Goal: Task Accomplishment & Management: Manage account settings

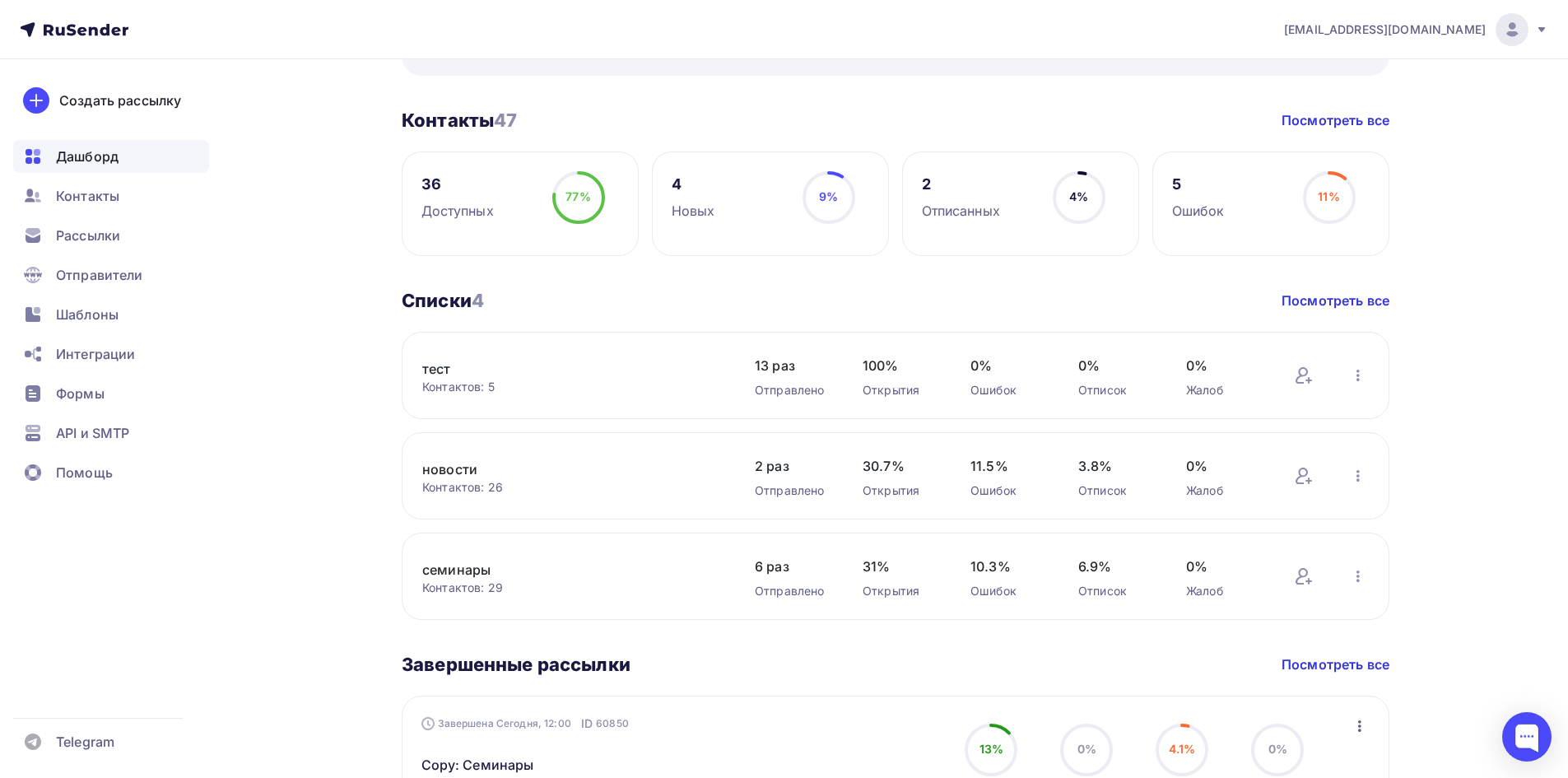
scroll to position [659, 0]
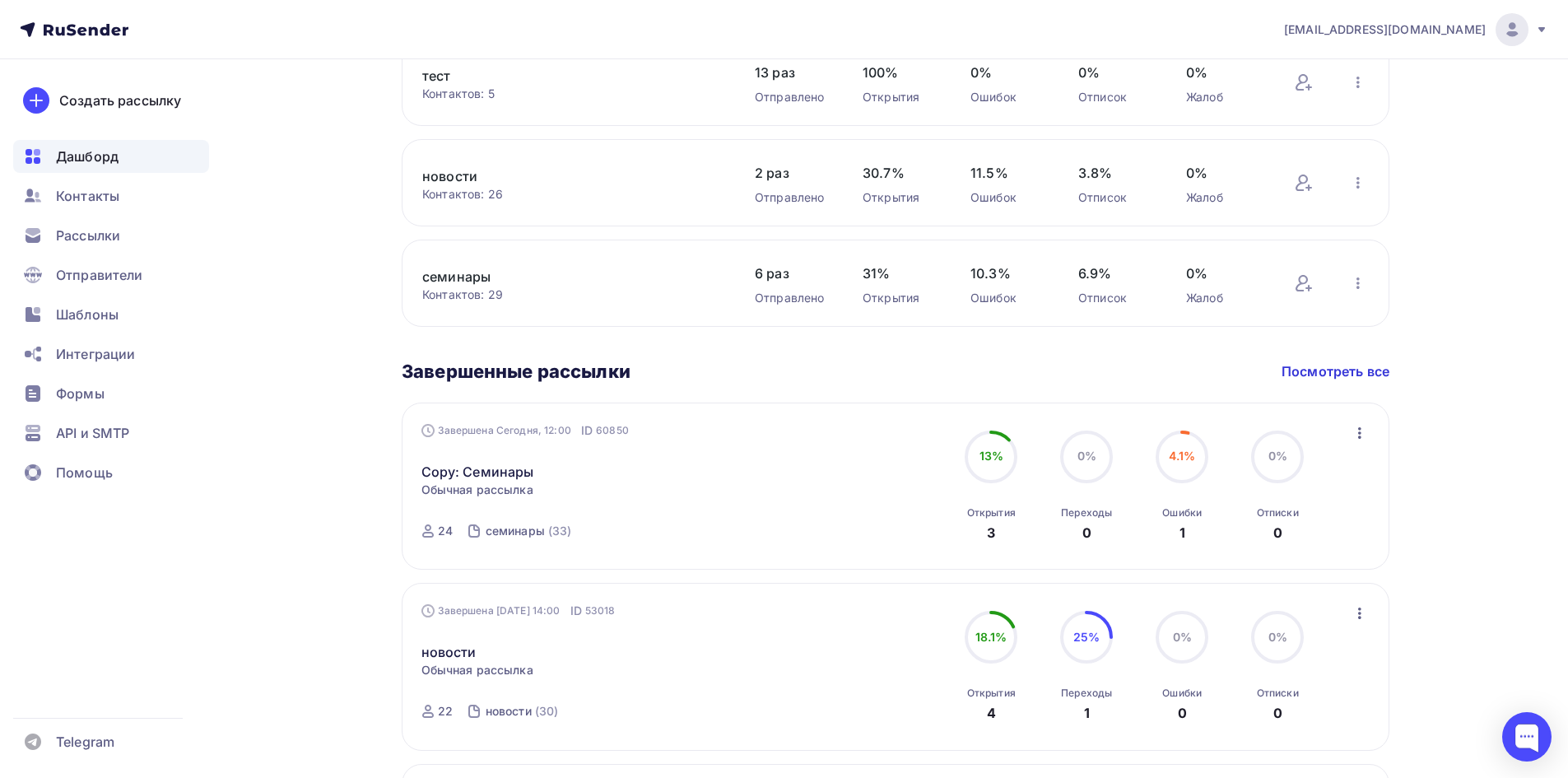
click at [433, 529] on icon at bounding box center [428, 531] width 13 height 13
click at [441, 529] on div "24" at bounding box center [445, 531] width 15 height 16
click at [501, 527] on div "семинары" at bounding box center [515, 531] width 59 height 16
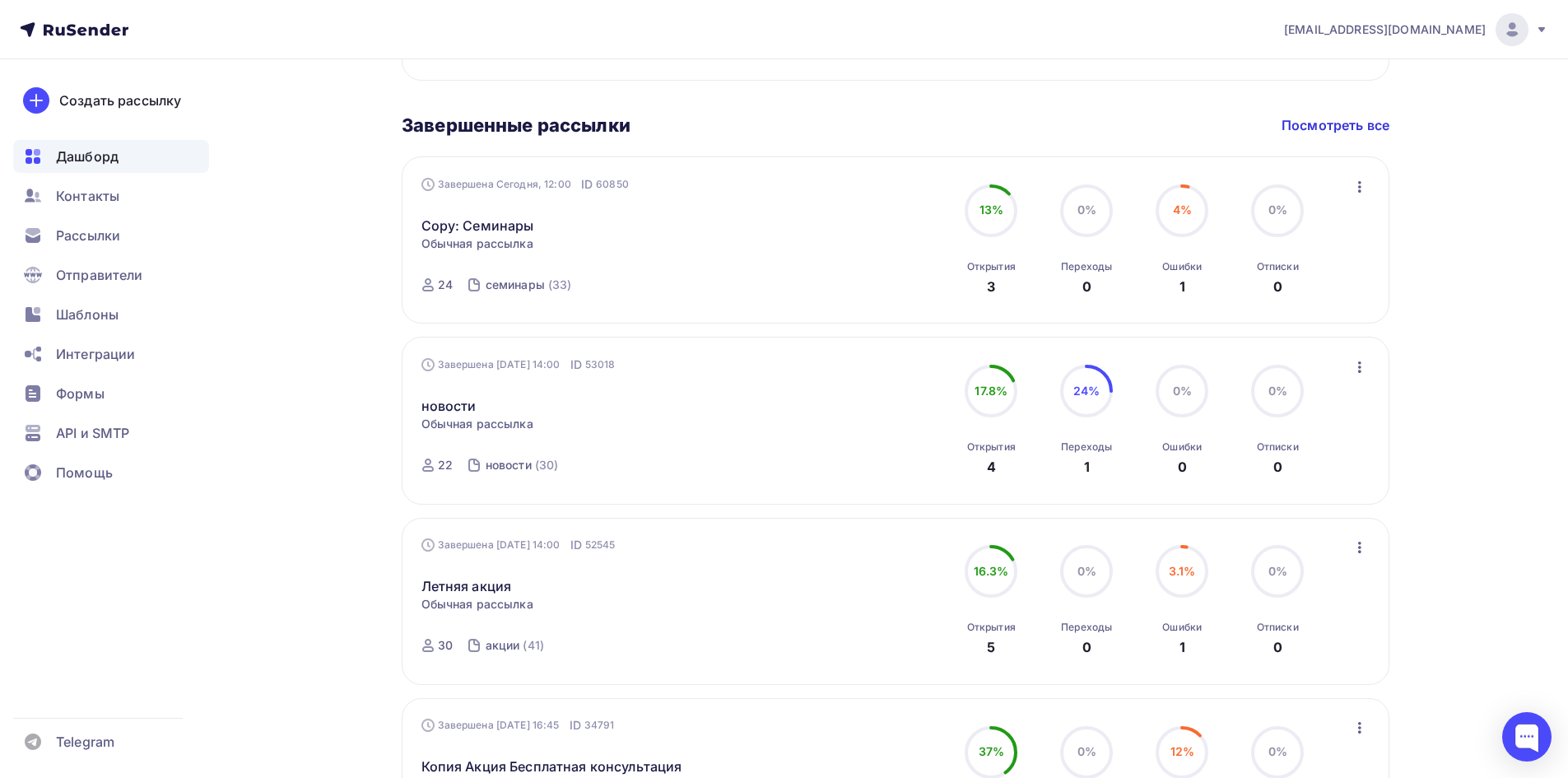
scroll to position [906, 0]
click at [445, 228] on link "Copy: Семинары" at bounding box center [478, 224] width 113 height 20
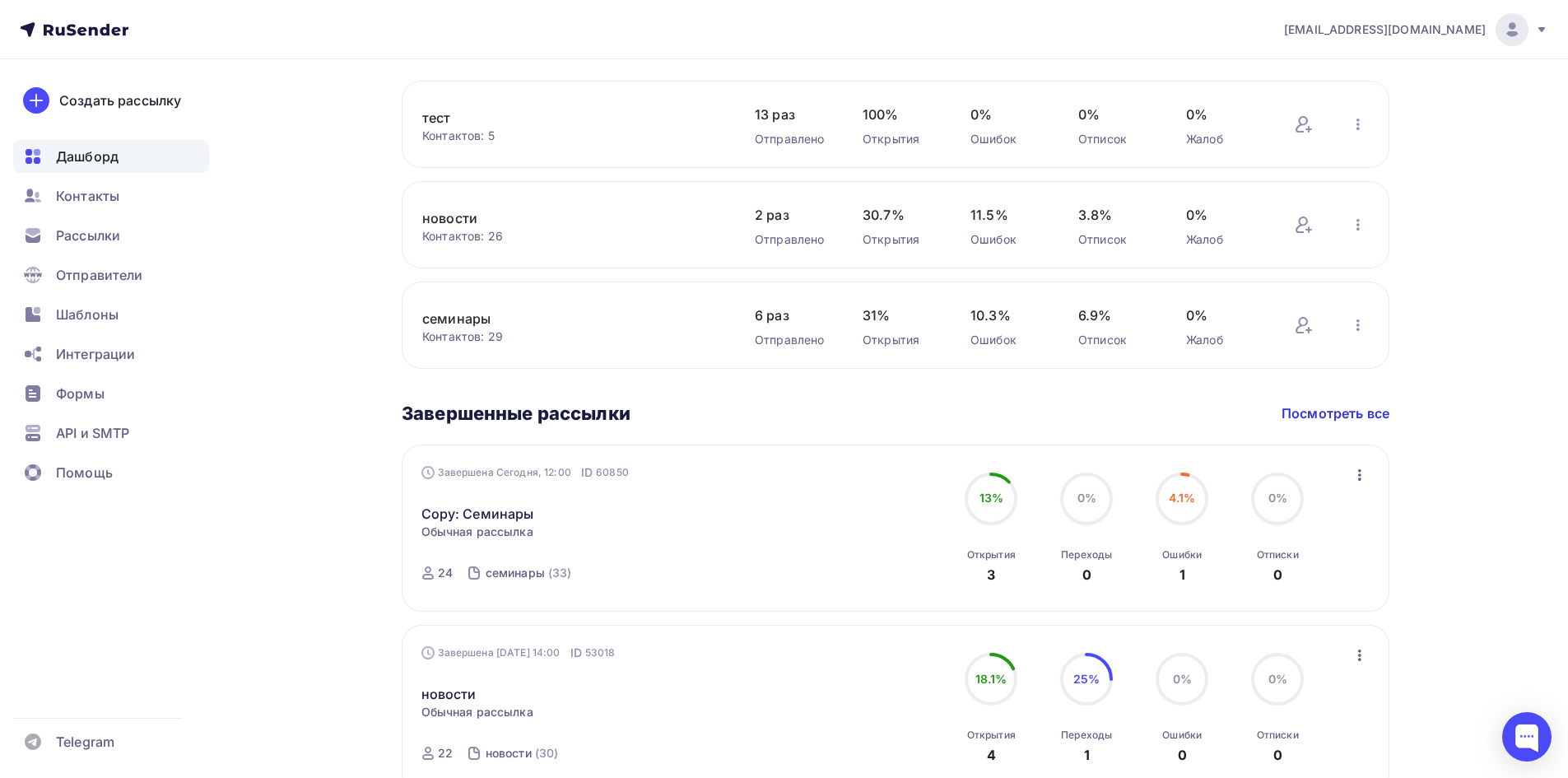
scroll to position [521, 0]
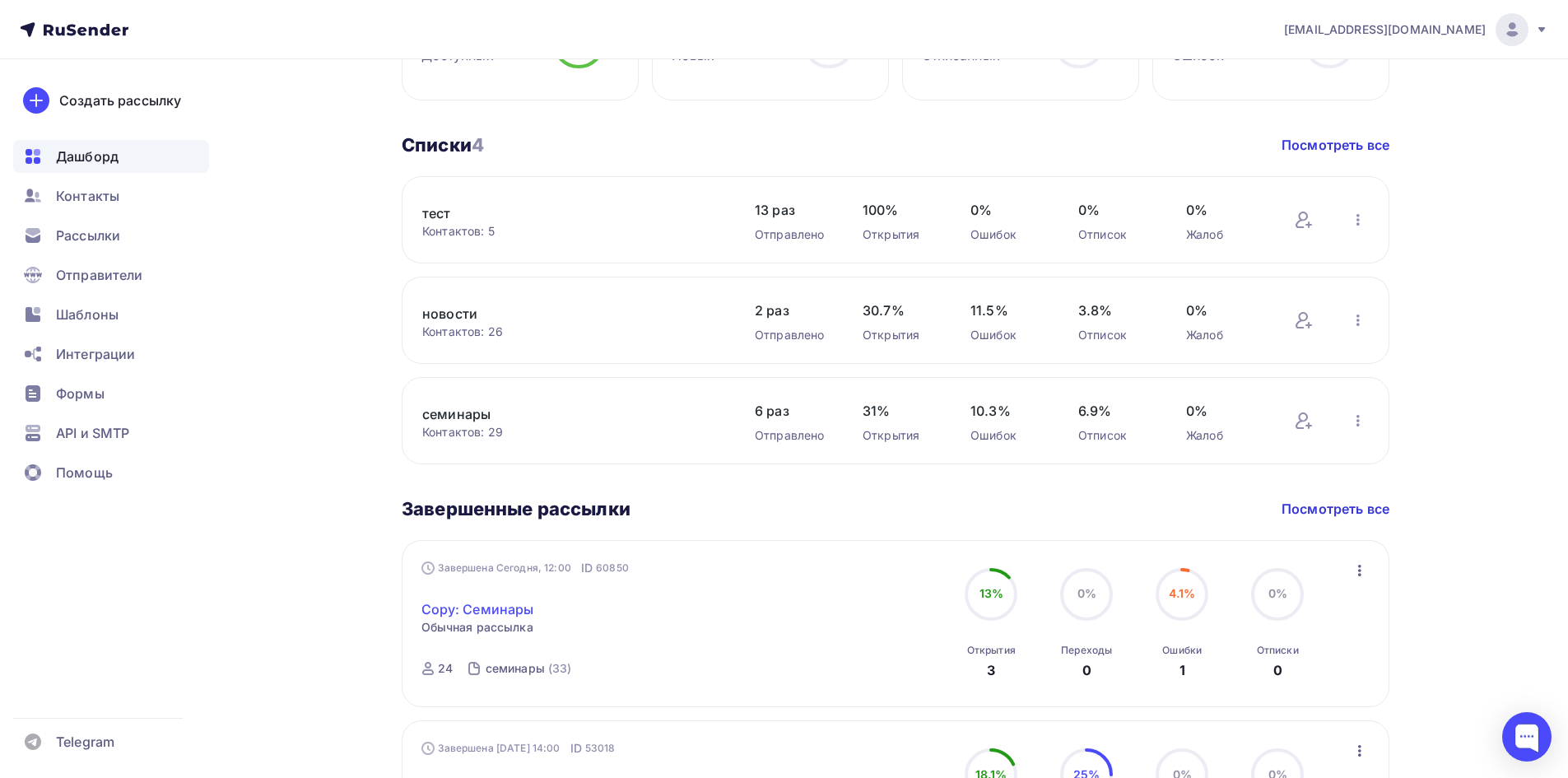
click at [494, 610] on link "Copy: Семинары" at bounding box center [478, 610] width 113 height 20
click at [494, 608] on link "Copy: Семинары" at bounding box center [478, 610] width 113 height 20
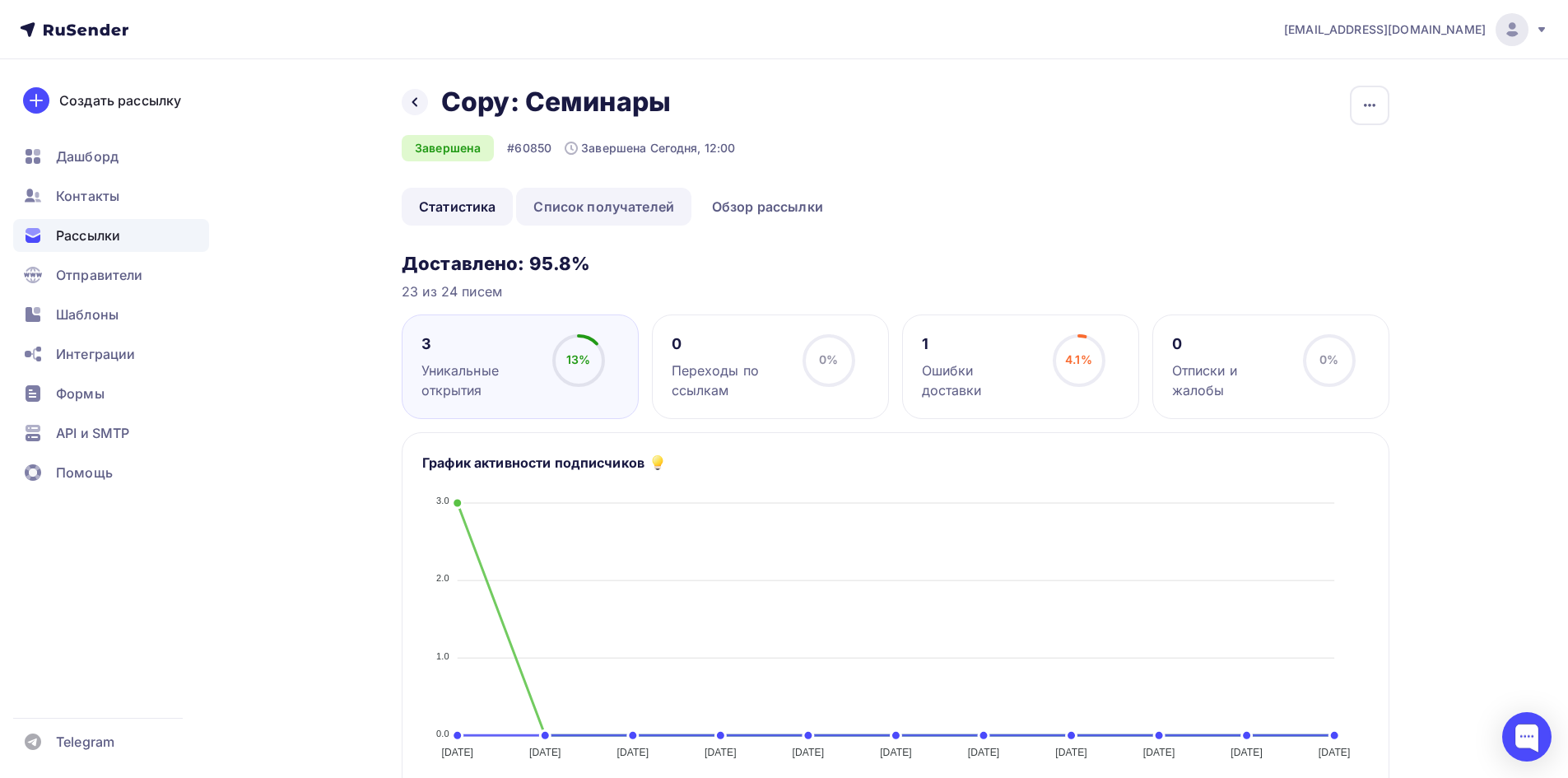
click at [609, 206] on link "Список получателей" at bounding box center [603, 207] width 175 height 38
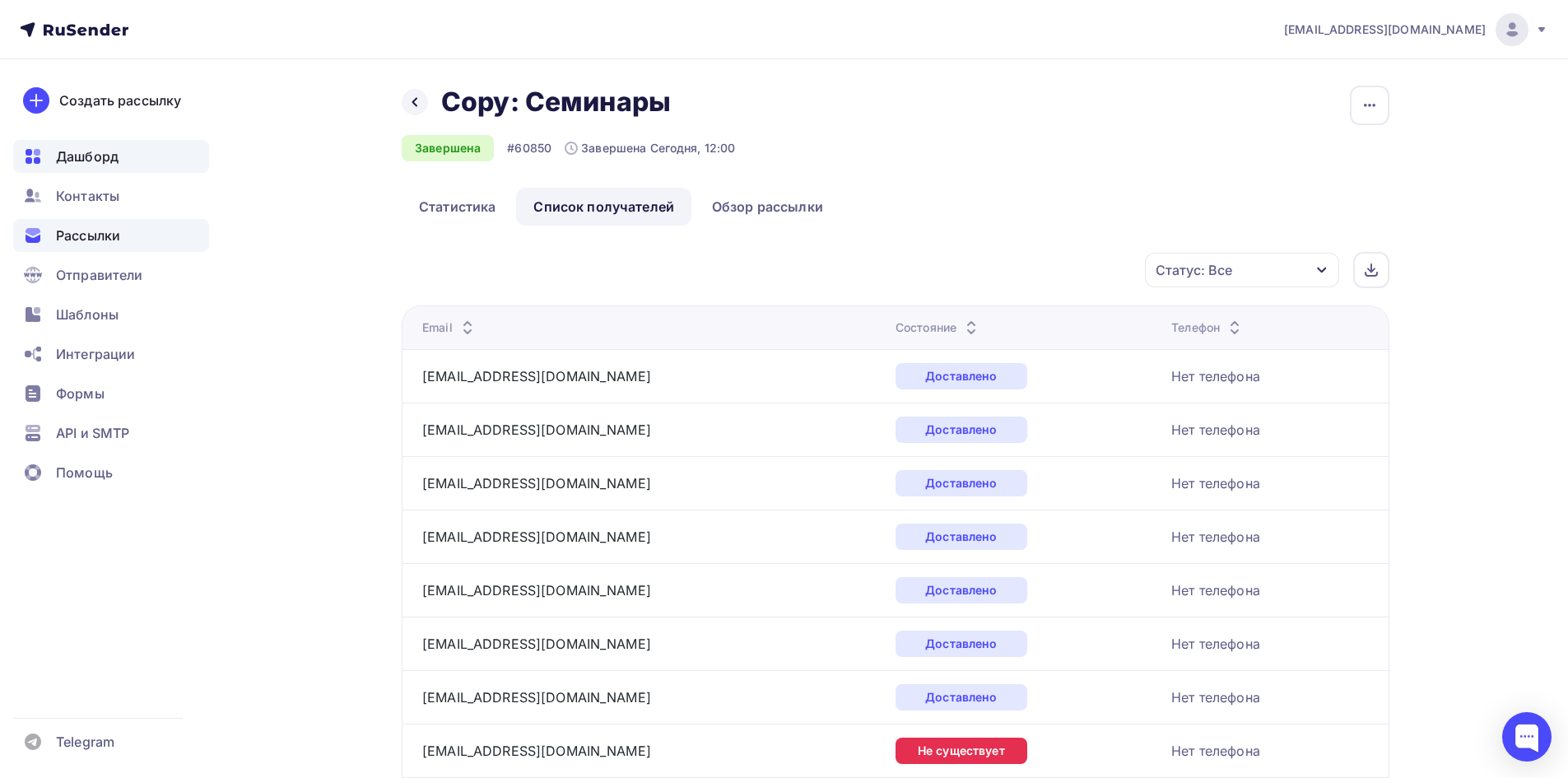
drag, startPoint x: 48, startPoint y: 151, endPoint x: 70, endPoint y: 146, distance: 22.6
click at [48, 151] on div "Дашборд" at bounding box center [111, 156] width 196 height 33
